Goal: Check status: Check status

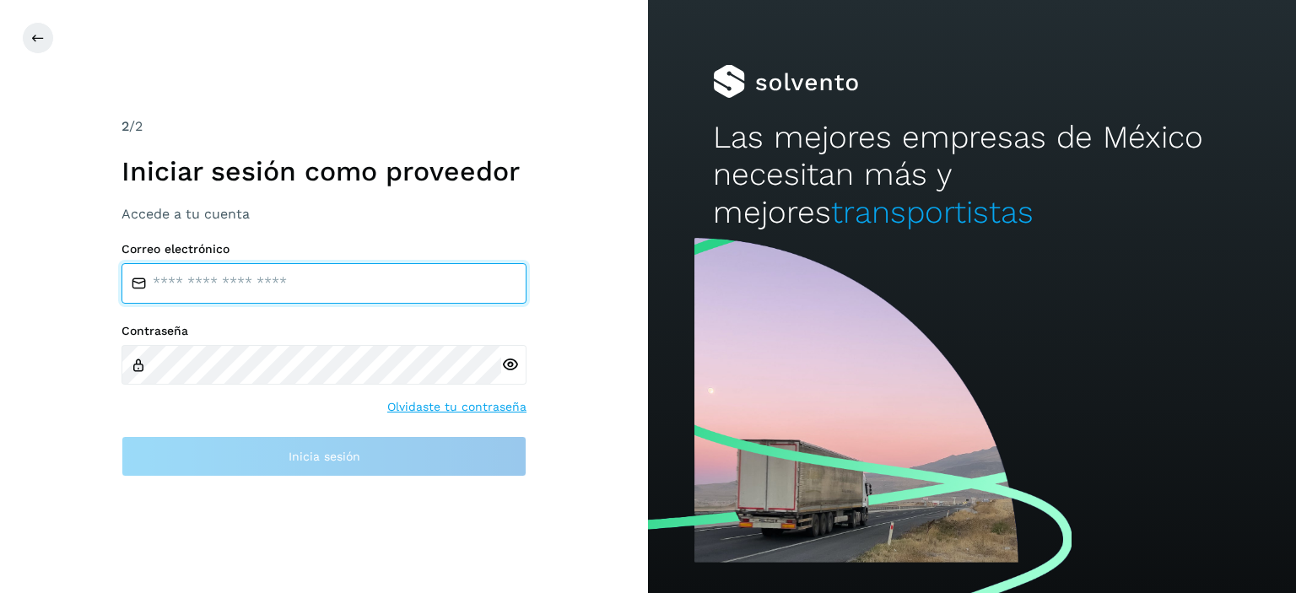
drag, startPoint x: 355, startPoint y: 290, endPoint x: 365, endPoint y: 303, distance: 16.4
click at [355, 290] on input "email" at bounding box center [324, 283] width 405 height 41
type input "**********"
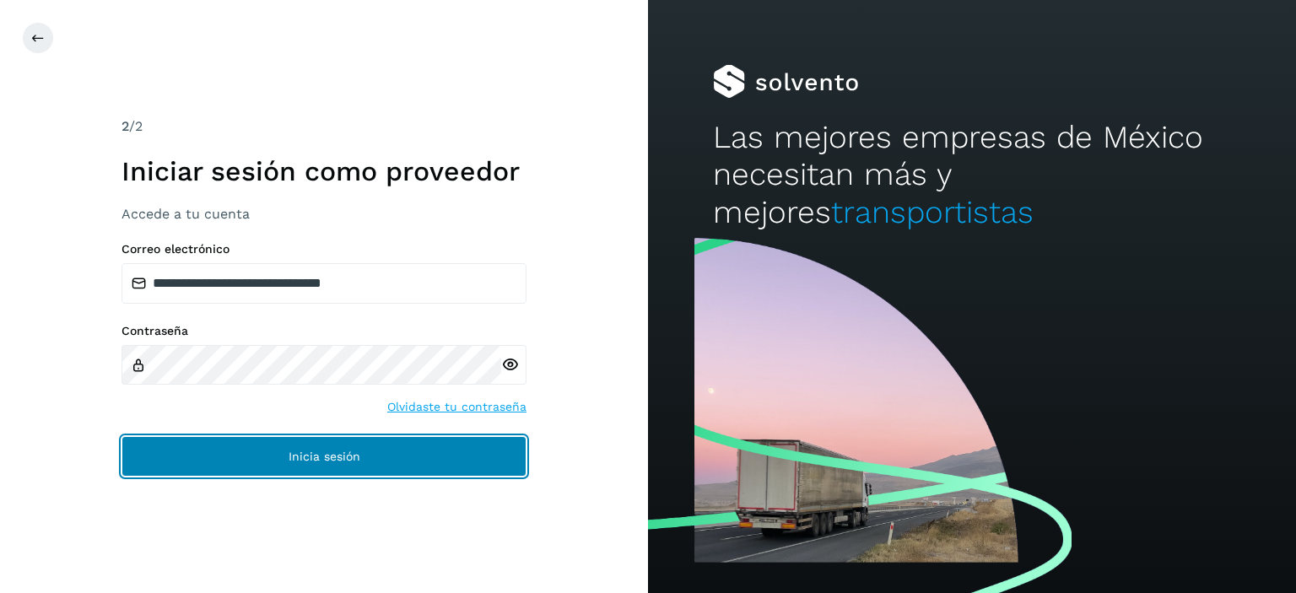
click at [304, 454] on span "Inicia sesión" at bounding box center [325, 457] width 72 height 12
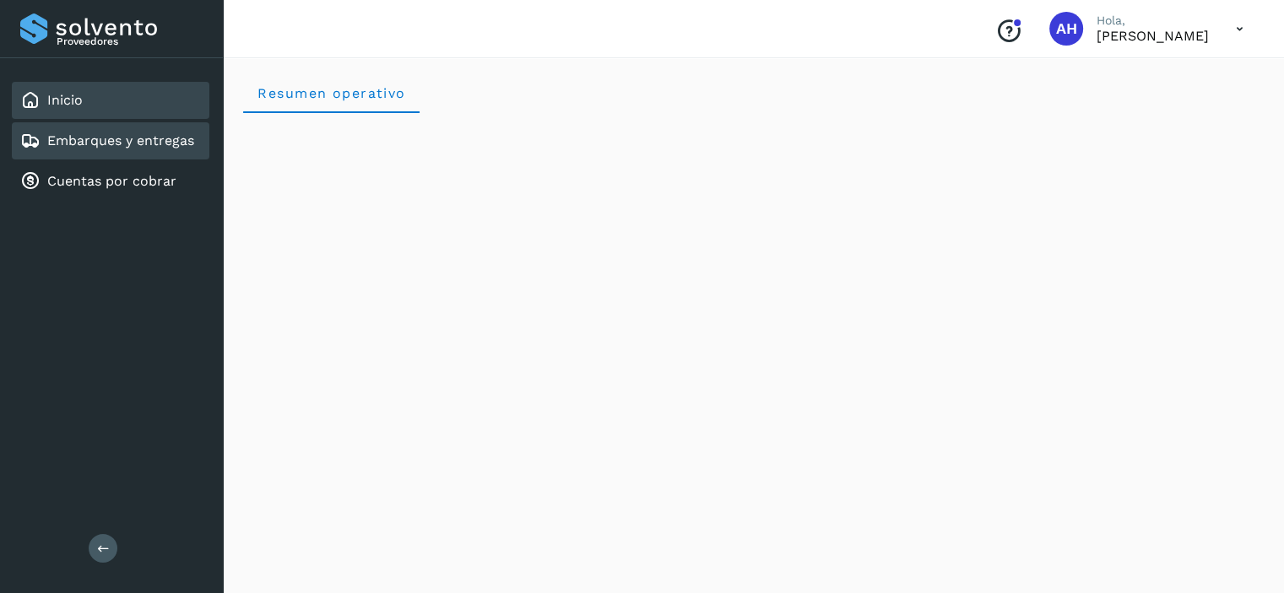
click at [111, 153] on div "Embarques y entregas" at bounding box center [111, 140] width 198 height 37
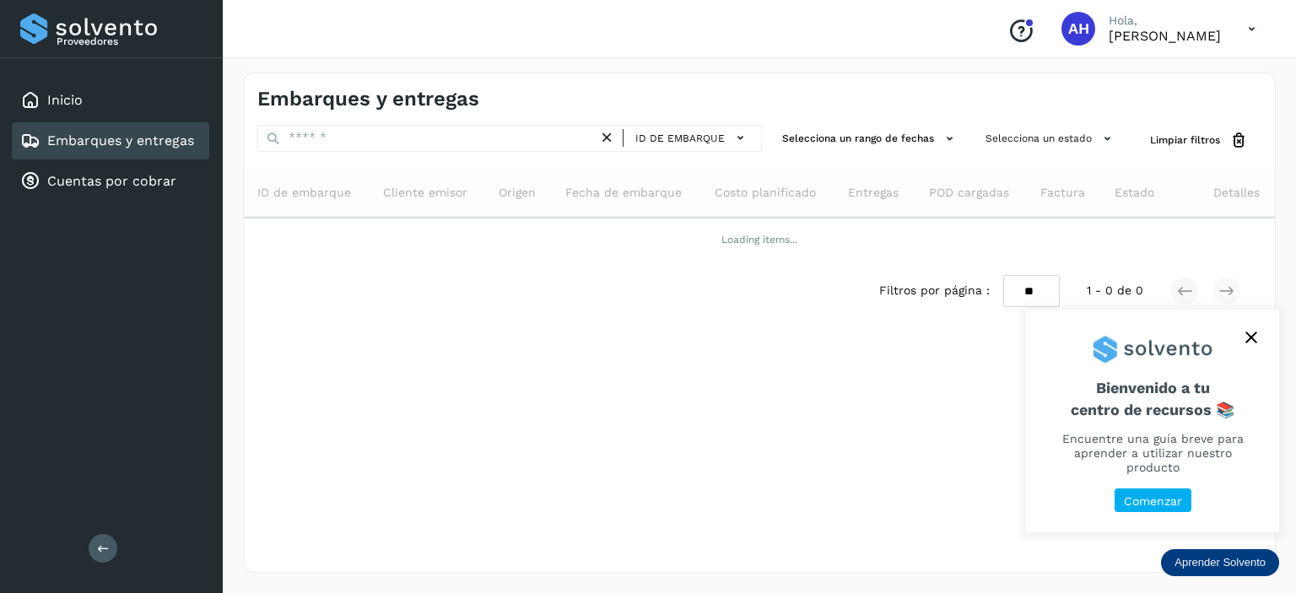
click at [111, 153] on div "Embarques y entregas" at bounding box center [111, 140] width 198 height 37
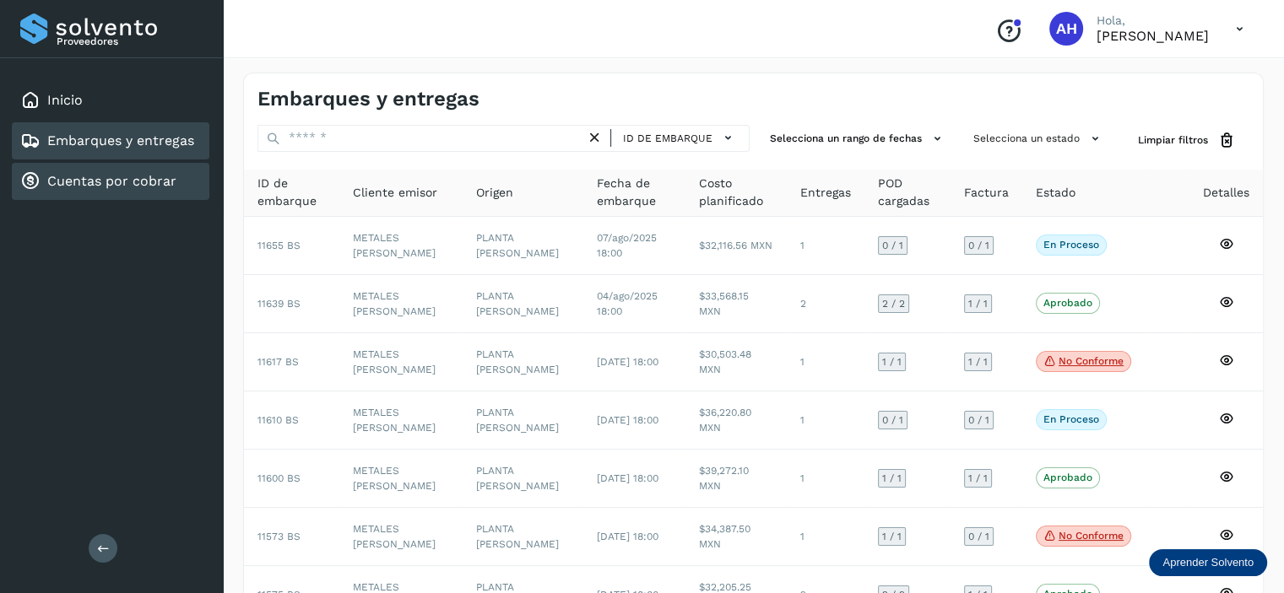
click at [160, 183] on link "Cuentas por cobrar" at bounding box center [111, 181] width 129 height 16
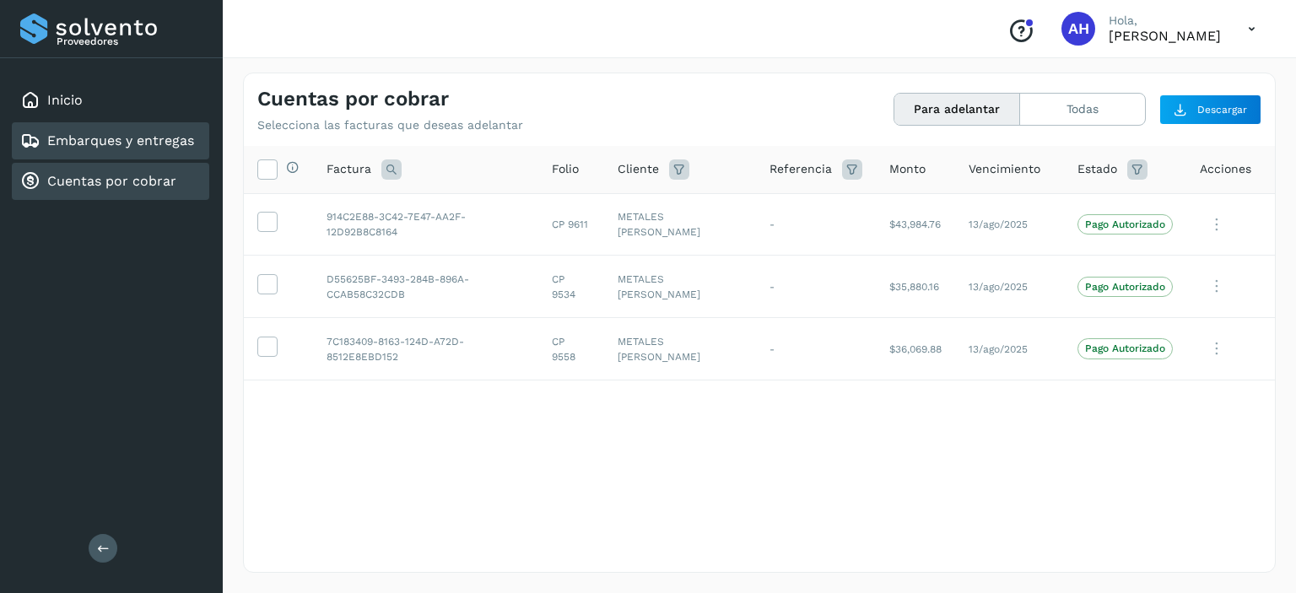
click at [88, 143] on link "Embarques y entregas" at bounding box center [120, 141] width 147 height 16
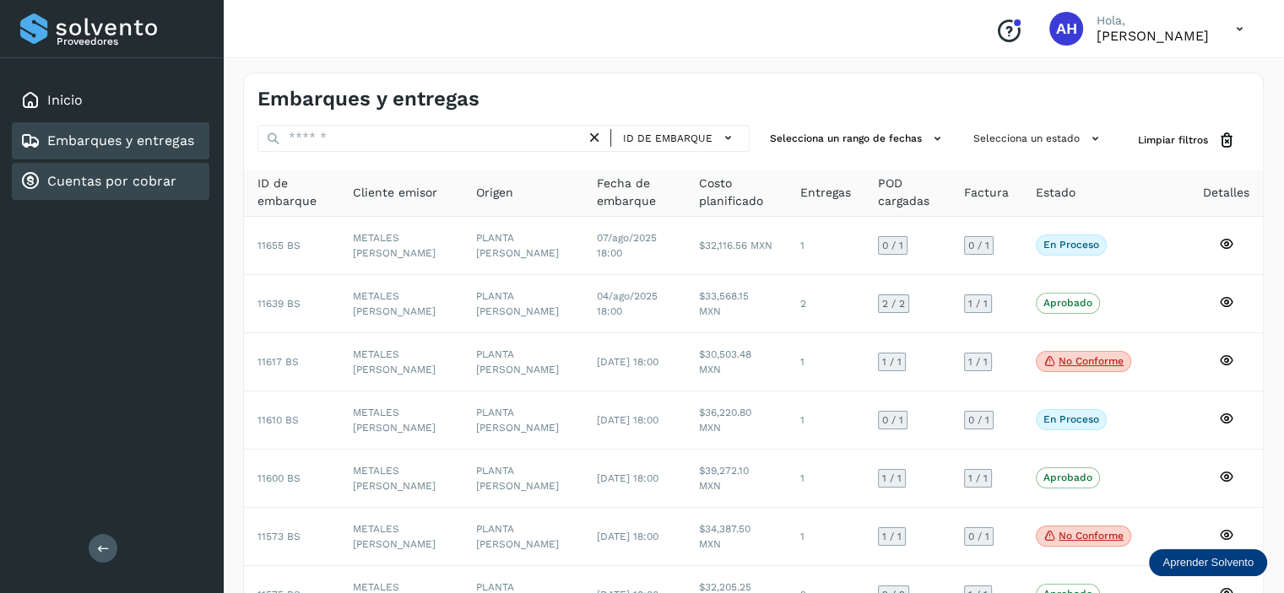
click at [134, 174] on link "Cuentas por cobrar" at bounding box center [111, 181] width 129 height 16
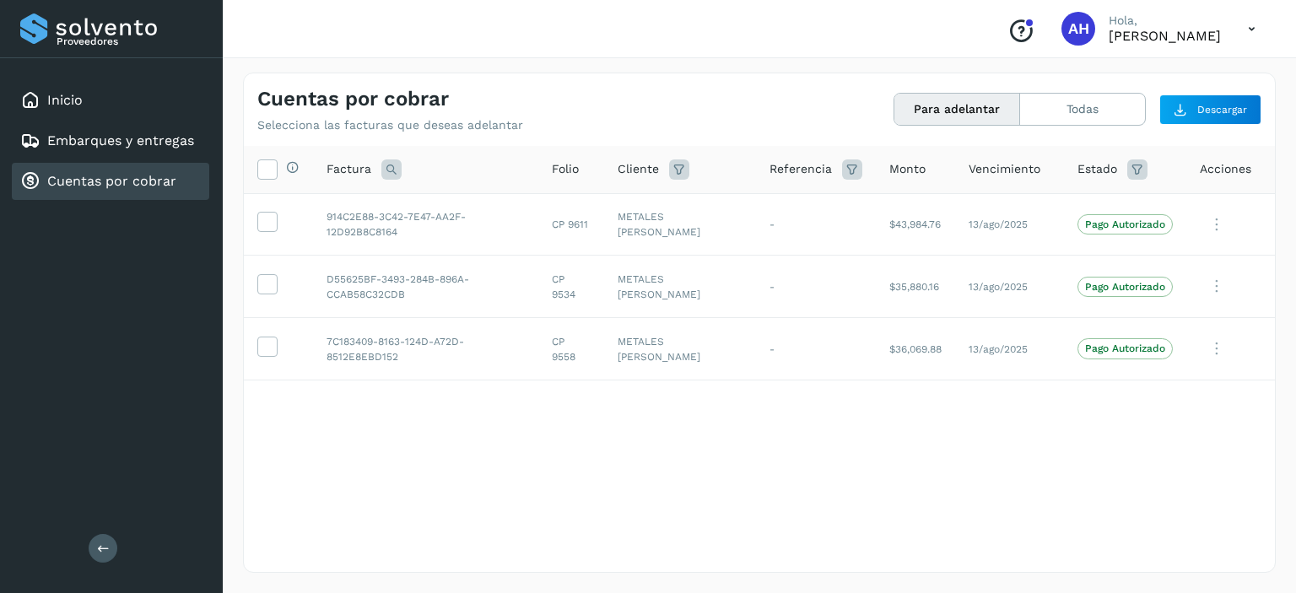
click at [82, 183] on link "Cuentas por cobrar" at bounding box center [111, 181] width 129 height 16
click at [89, 140] on link "Embarques y entregas" at bounding box center [120, 141] width 147 height 16
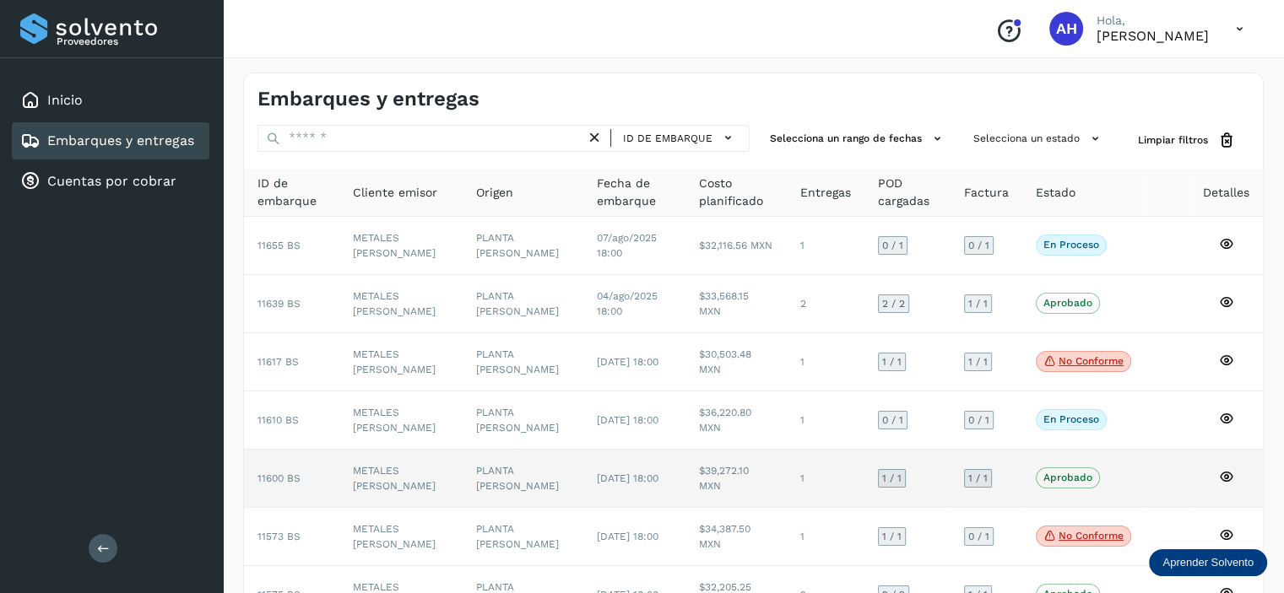
scroll to position [169, 0]
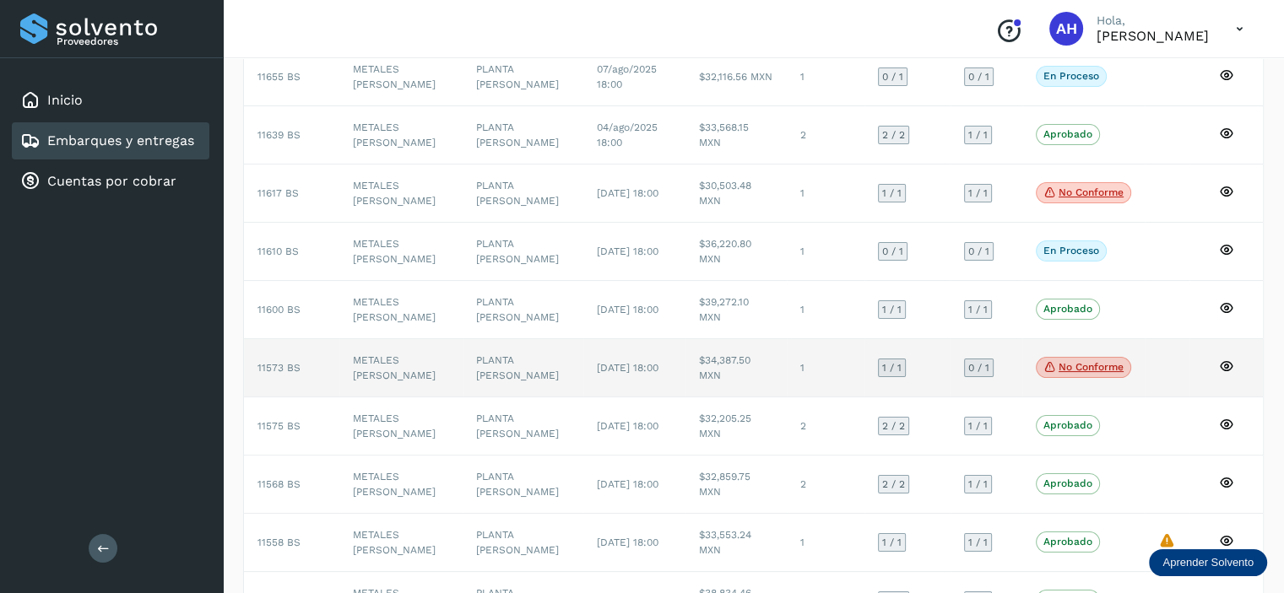
click at [1223, 364] on icon at bounding box center [1225, 366] width 15 height 15
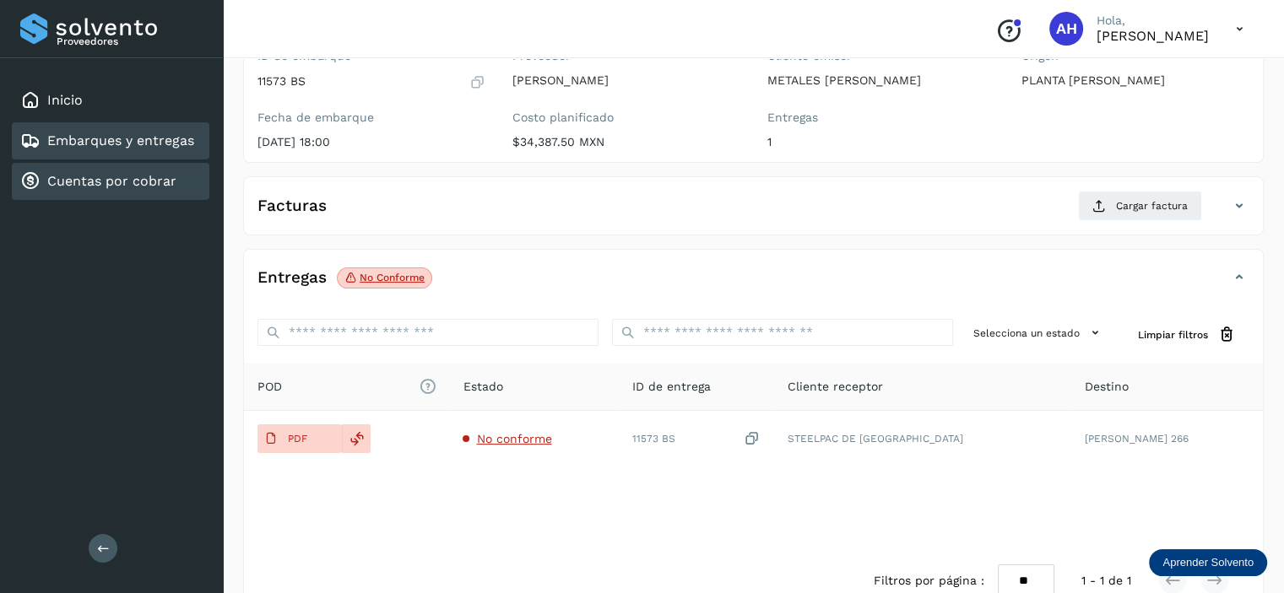
click at [137, 175] on link "Cuentas por cobrar" at bounding box center [111, 181] width 129 height 16
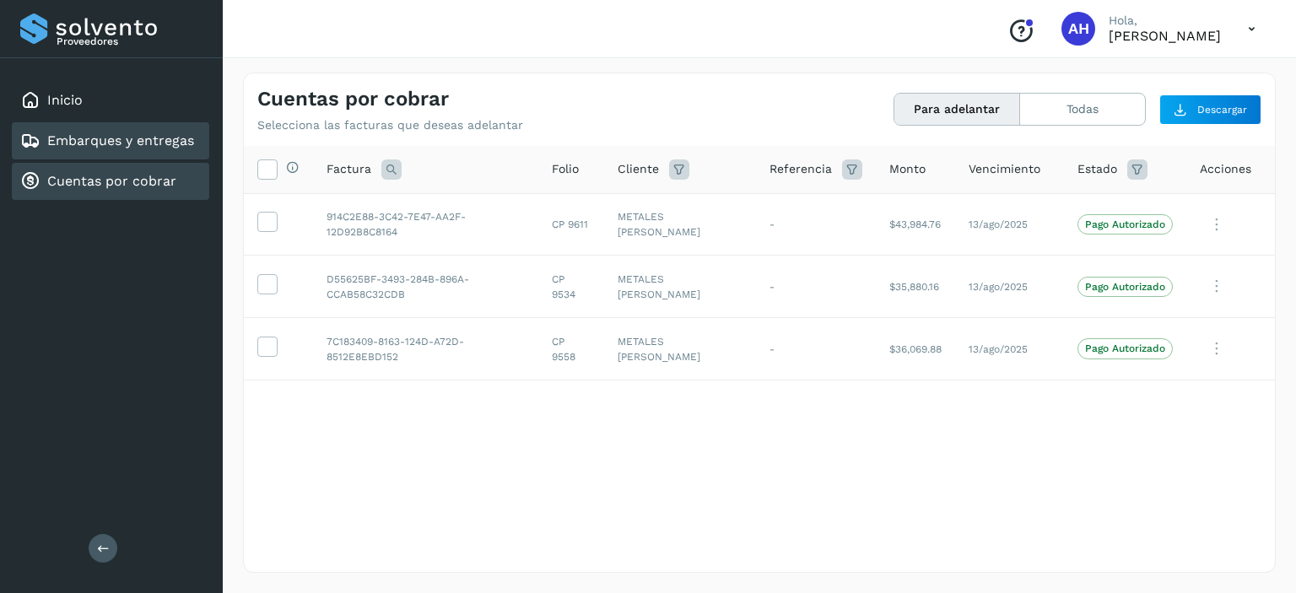
click at [130, 148] on link "Embarques y entregas" at bounding box center [120, 141] width 147 height 16
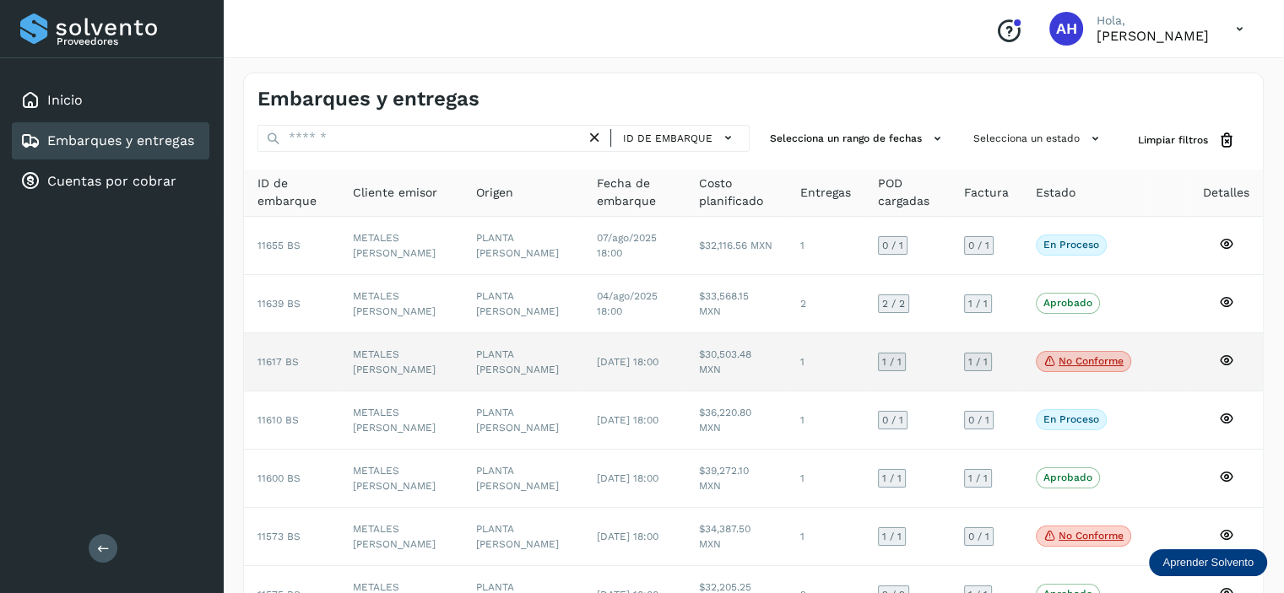
click at [265, 361] on span "11617 BS" at bounding box center [277, 362] width 41 height 12
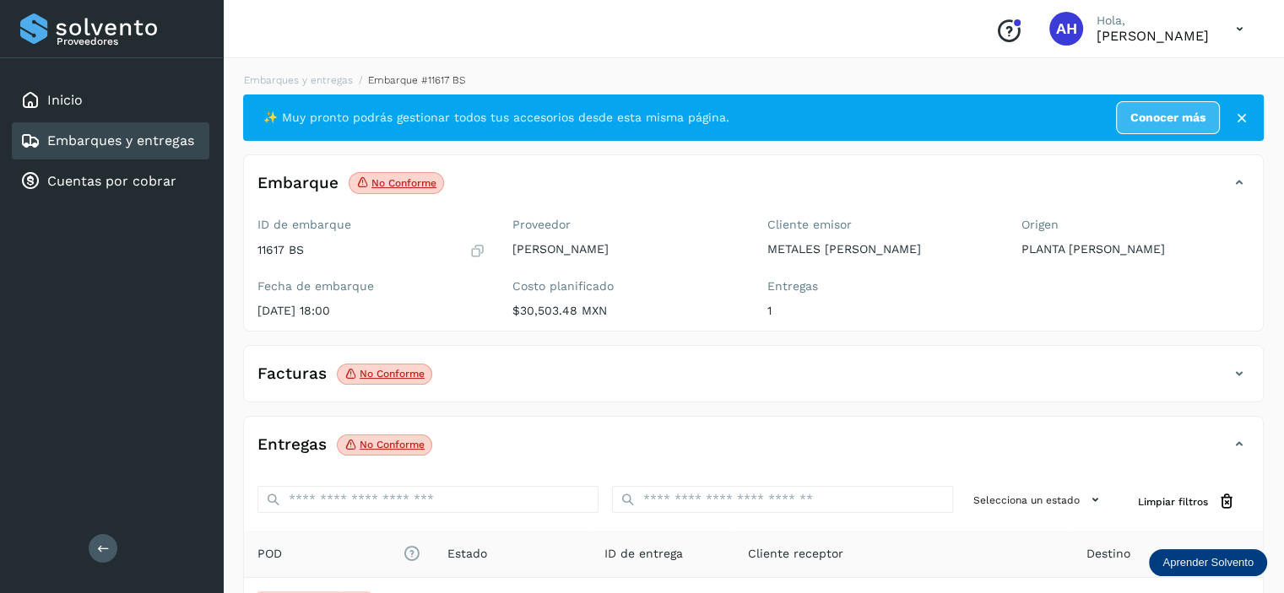
scroll to position [84, 0]
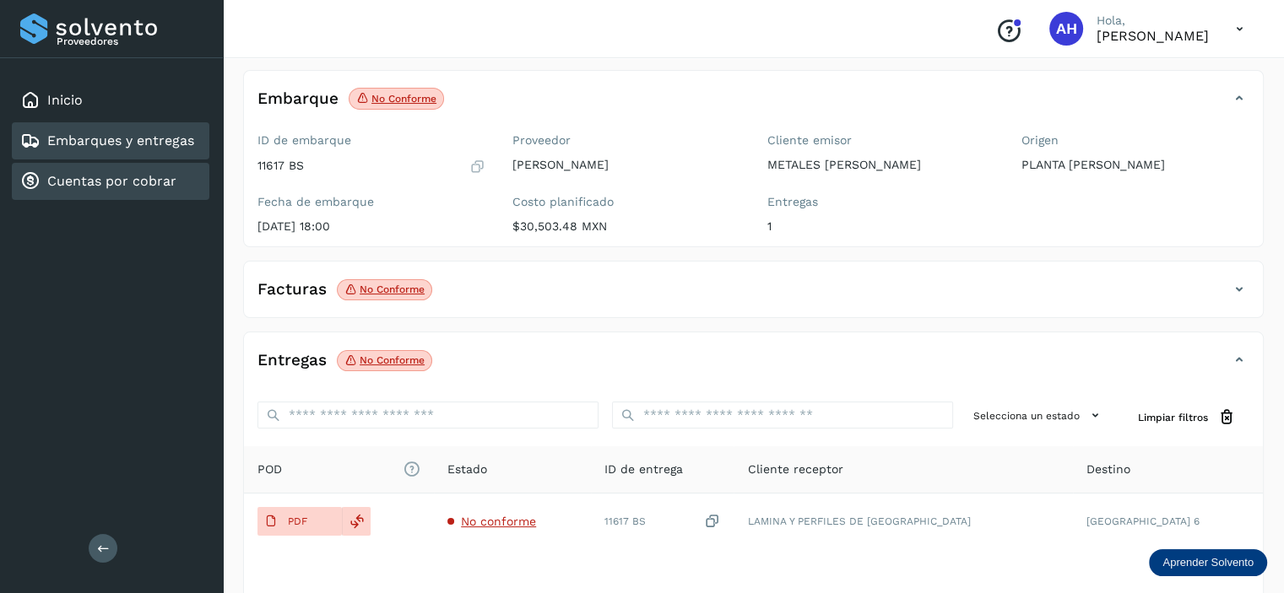
click at [57, 173] on link "Cuentas por cobrar" at bounding box center [111, 181] width 129 height 16
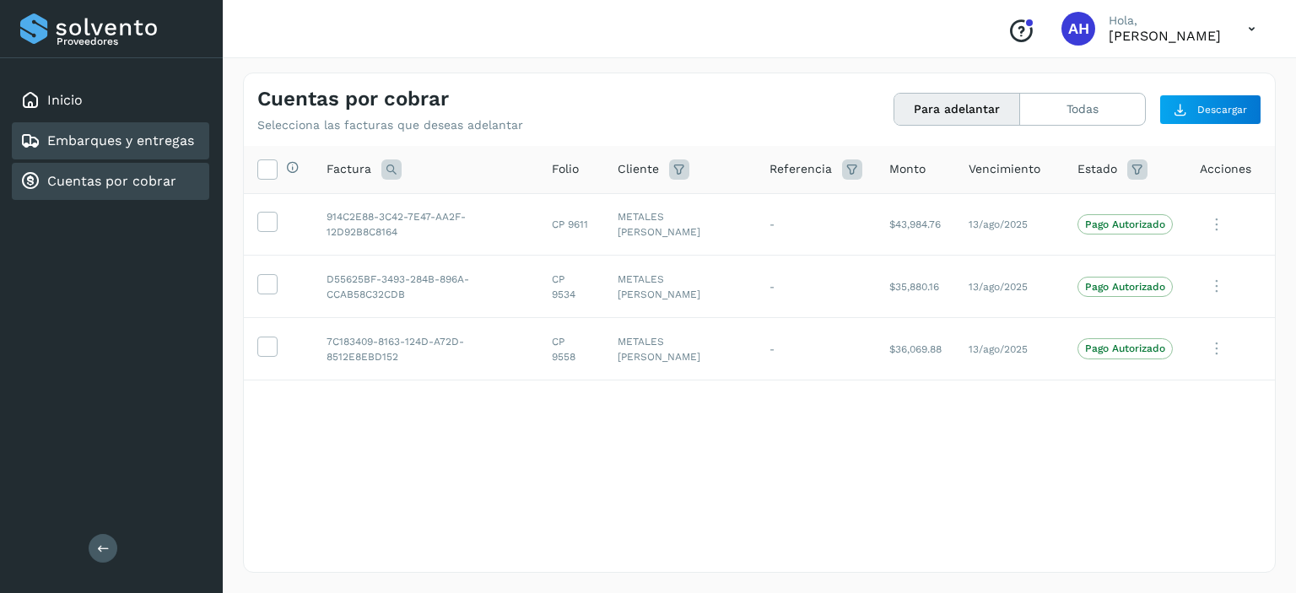
click at [73, 135] on link "Embarques y entregas" at bounding box center [120, 141] width 147 height 16
